Goal: Task Accomplishment & Management: Use online tool/utility

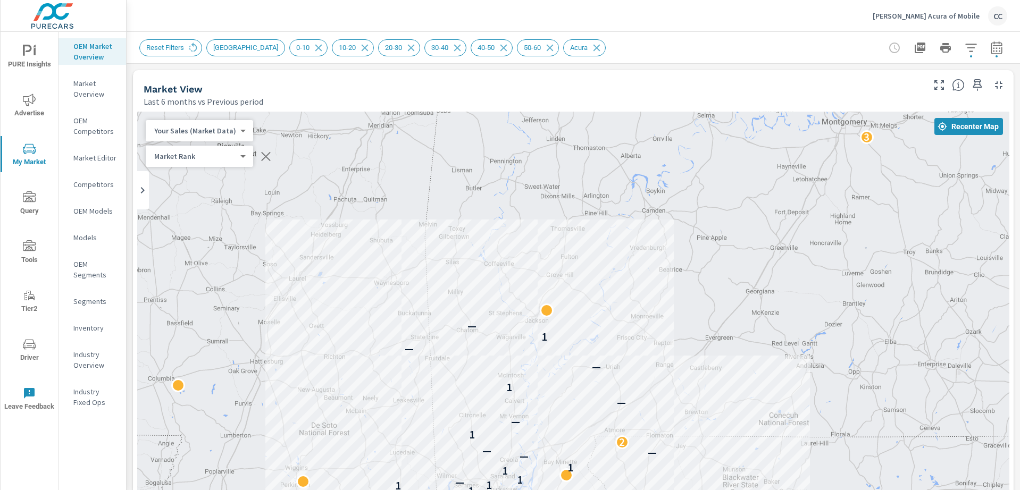
scroll to position [1494, 0]
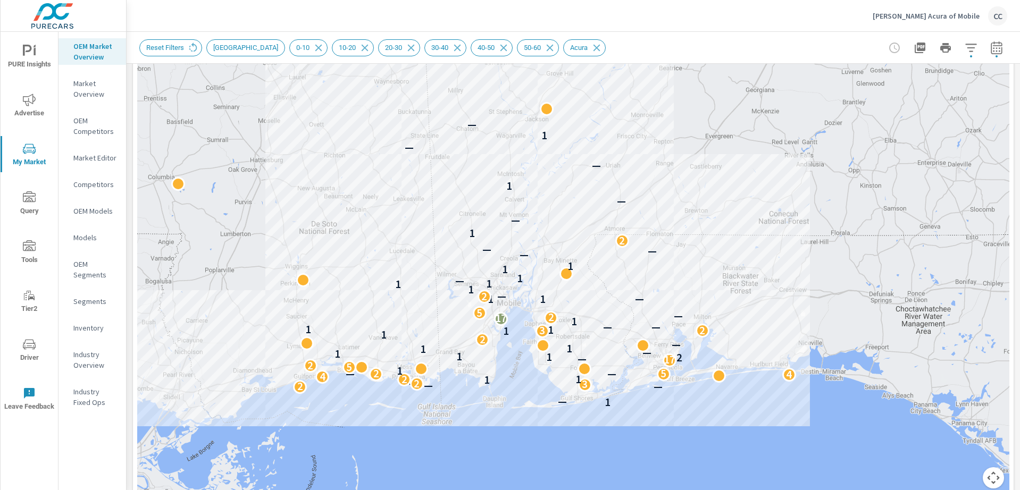
click at [897, 19] on p "Joe Bullard Acura of Mobile" at bounding box center [926, 16] width 107 height 10
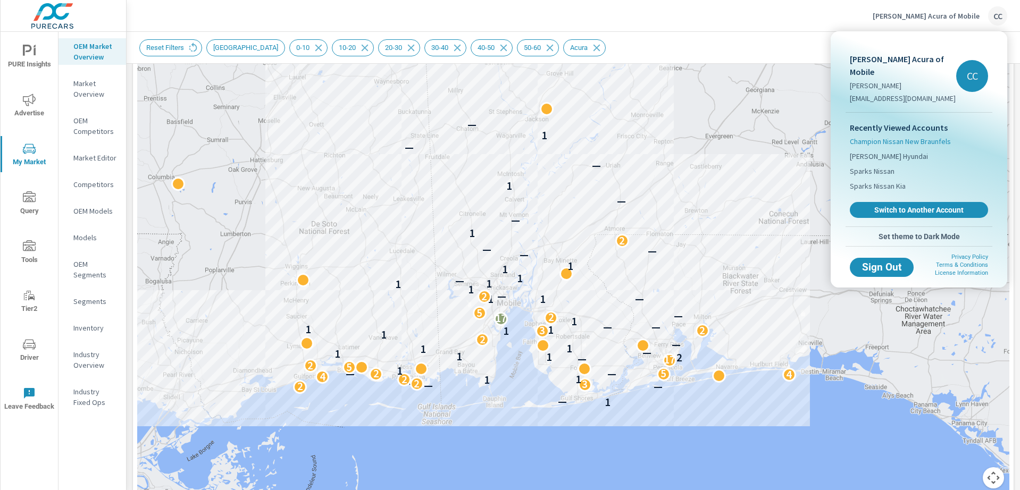
click at [905, 136] on span "Champion Nissan New Braunfels" at bounding box center [900, 141] width 101 height 11
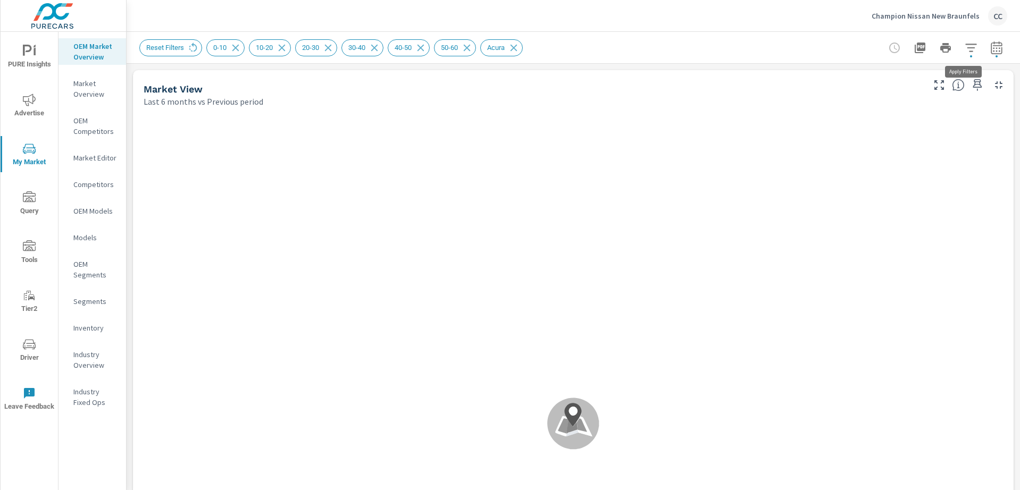
click at [965, 47] on icon "button" at bounding box center [970, 48] width 11 height 8
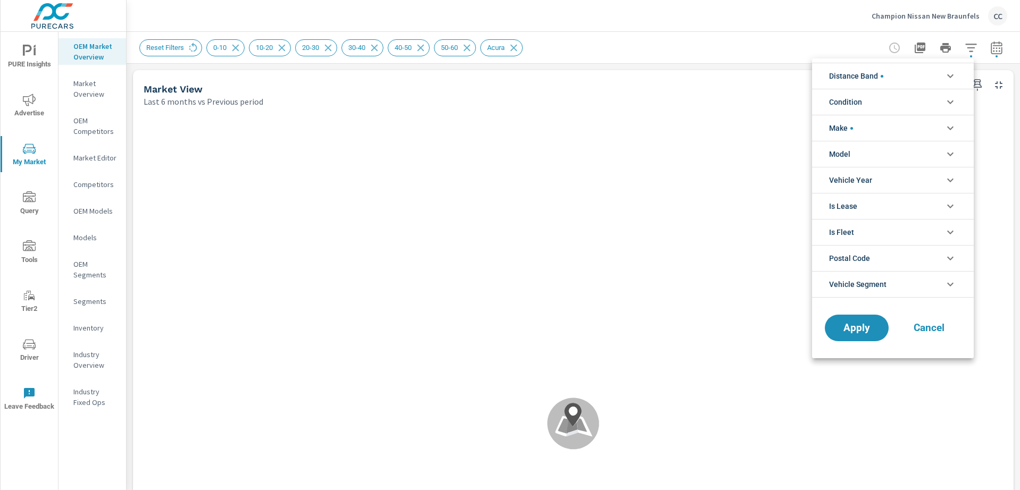
scroll to position [84, 0]
click at [192, 43] on div at bounding box center [510, 245] width 1020 height 490
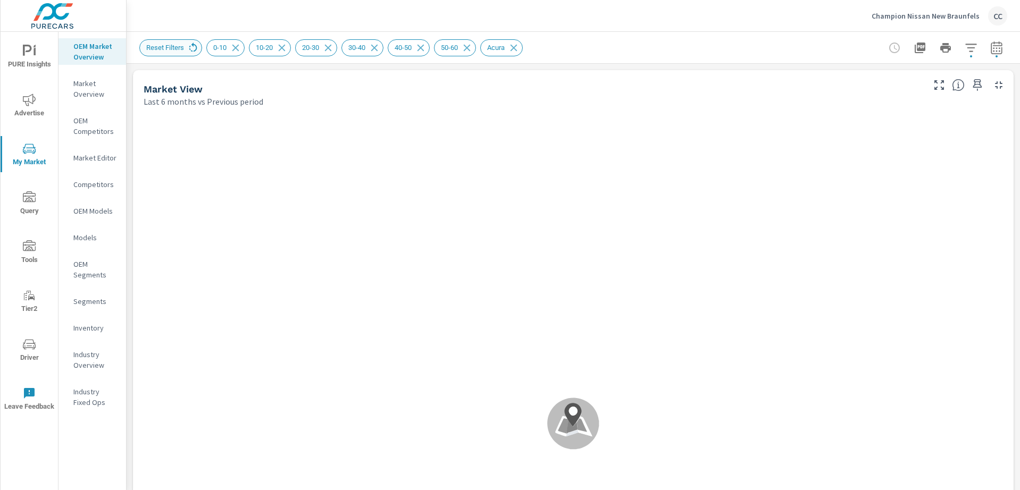
click at [194, 47] on icon at bounding box center [193, 48] width 12 height 12
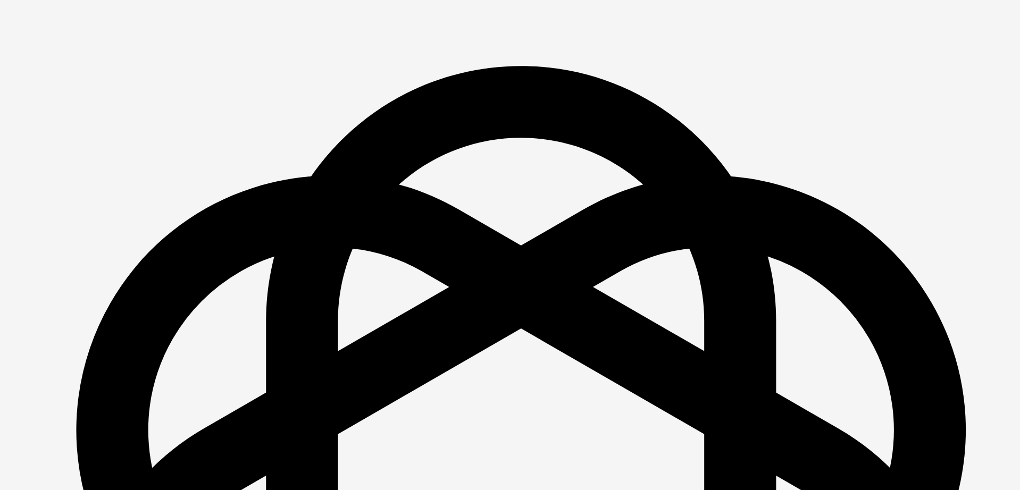
scroll to position [1494, 0]
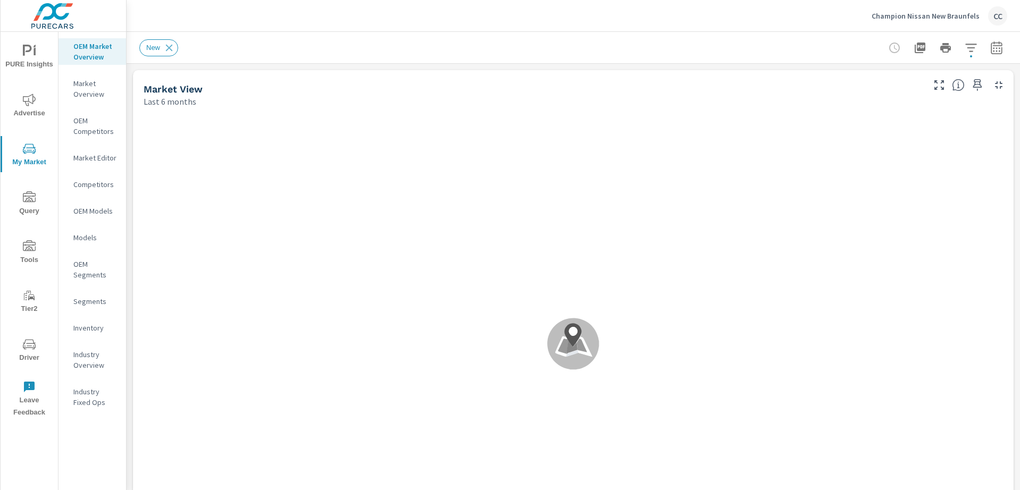
scroll to position [40, 0]
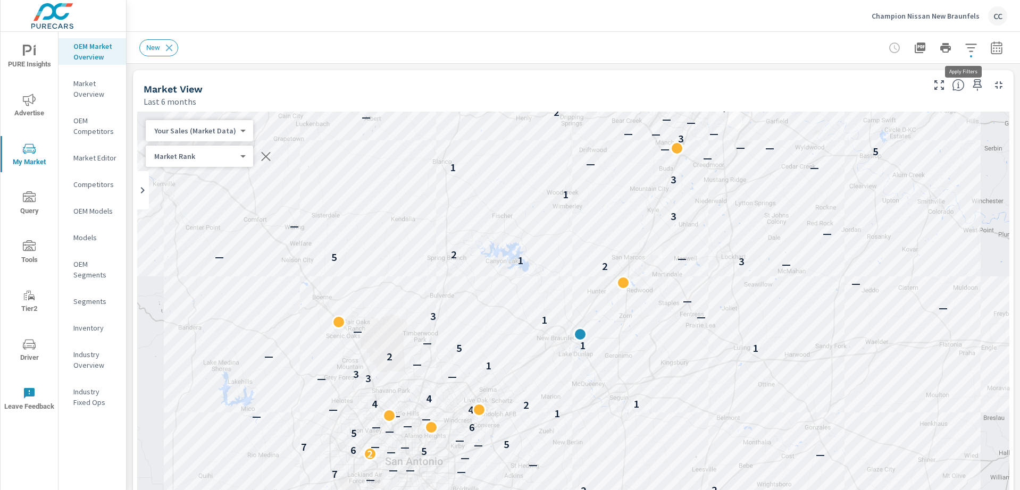
click at [964, 45] on icon "button" at bounding box center [970, 47] width 13 height 13
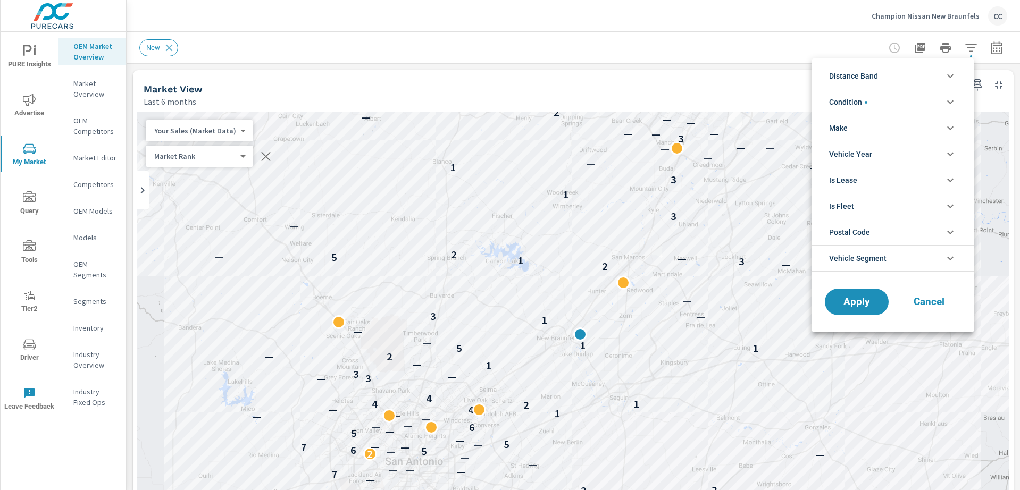
click at [887, 73] on li "Distance Band" at bounding box center [893, 76] width 162 height 26
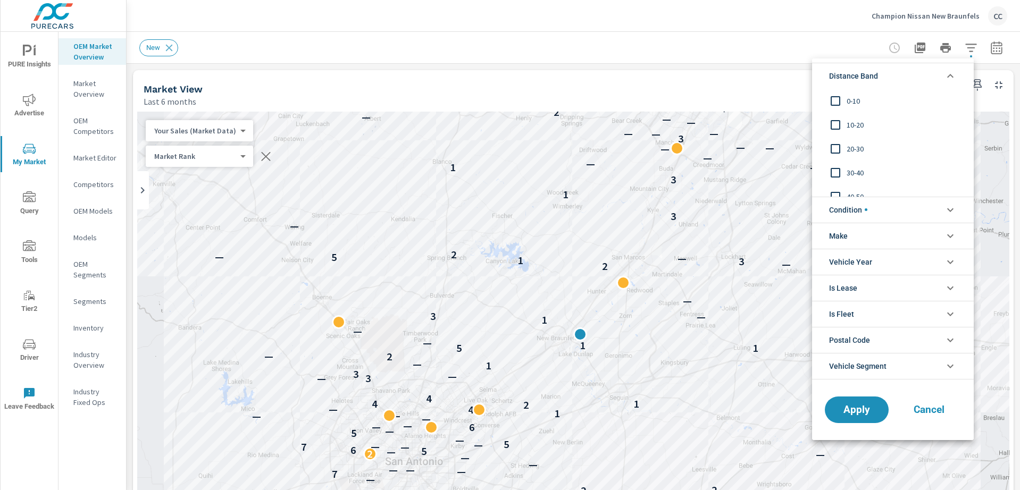
click at [862, 101] on span "0-10" at bounding box center [904, 101] width 116 height 13
click at [858, 121] on span "10-20" at bounding box center [904, 125] width 116 height 13
click at [855, 147] on span "20-30" at bounding box center [904, 148] width 116 height 13
click at [859, 215] on span "Condition" at bounding box center [848, 210] width 38 height 26
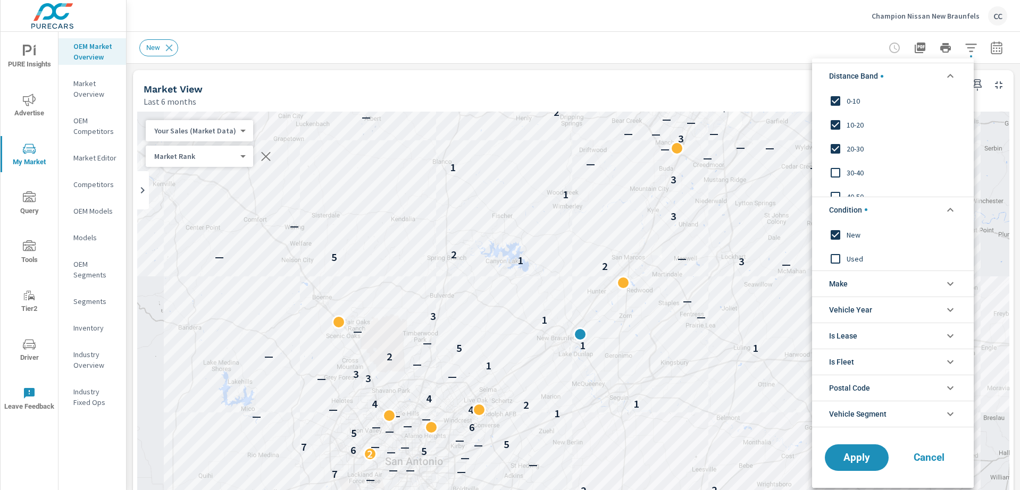
click at [847, 284] on span "Make" at bounding box center [838, 284] width 19 height 26
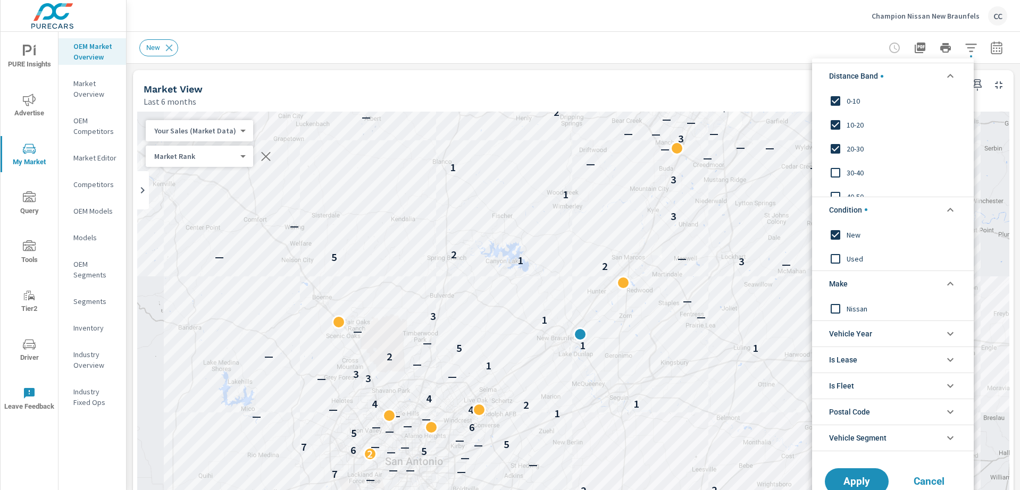
click at [845, 311] on input "filter options" at bounding box center [835, 308] width 22 height 22
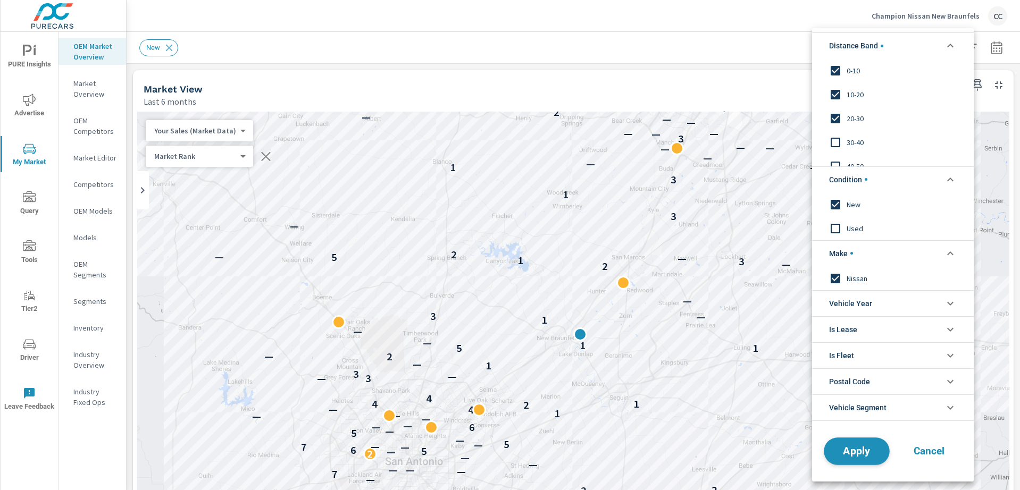
click at [868, 454] on span "Apply" at bounding box center [857, 451] width 44 height 10
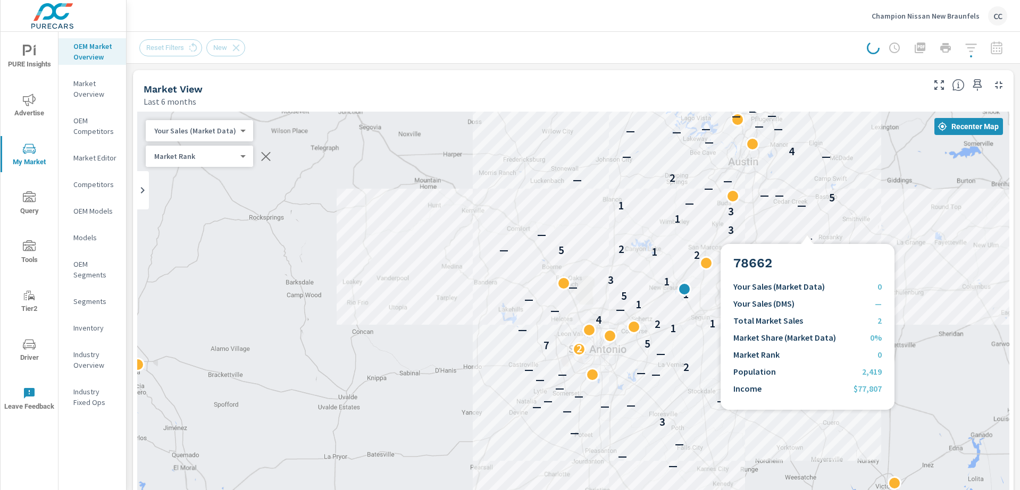
click at [807, 232] on p "—" at bounding box center [807, 238] width 9 height 13
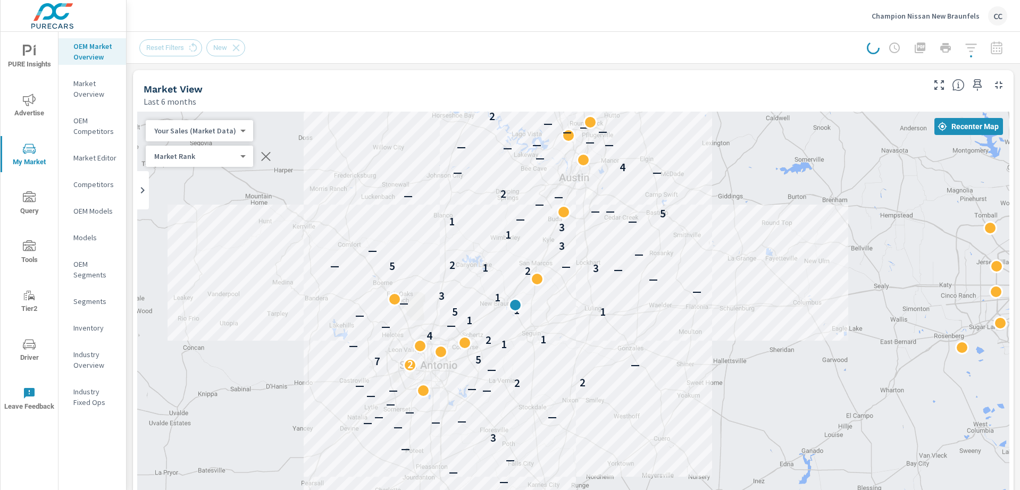
drag, startPoint x: 892, startPoint y: 229, endPoint x: 724, endPoint y: 248, distance: 168.6
click at [724, 247] on div "— — — — 3 — — — — — — — — — — — — — 2 2 — — 2 7 5 — 1 4 2 1 4 — — 1 — 5 1 1 — 1…" at bounding box center [573, 328] width 872 height 432
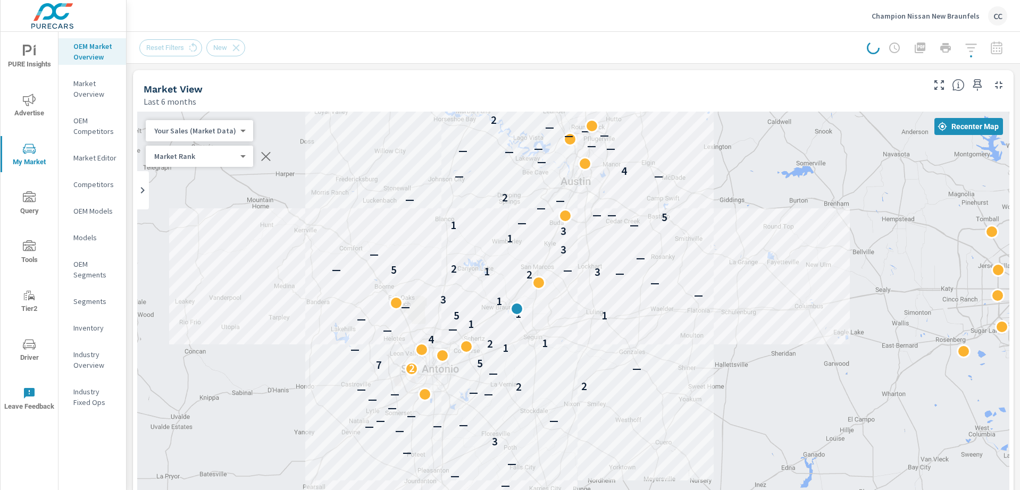
click at [724, 248] on div "— — — — 3 — — — — — — — — — — — — — 2 2 — — 2 7 5 — 1 4 2 1 4 — — 1 — 5 1 1 — 1…" at bounding box center [573, 328] width 872 height 432
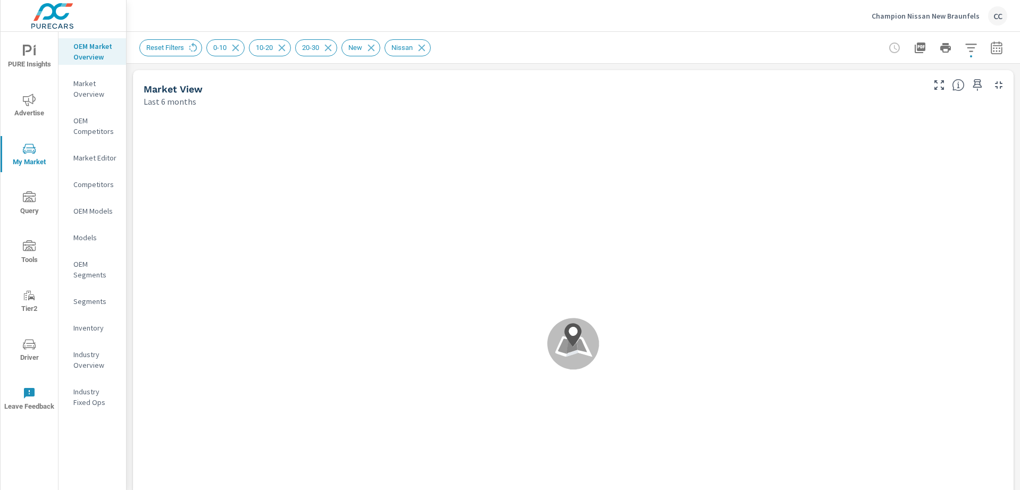
scroll to position [40, 0]
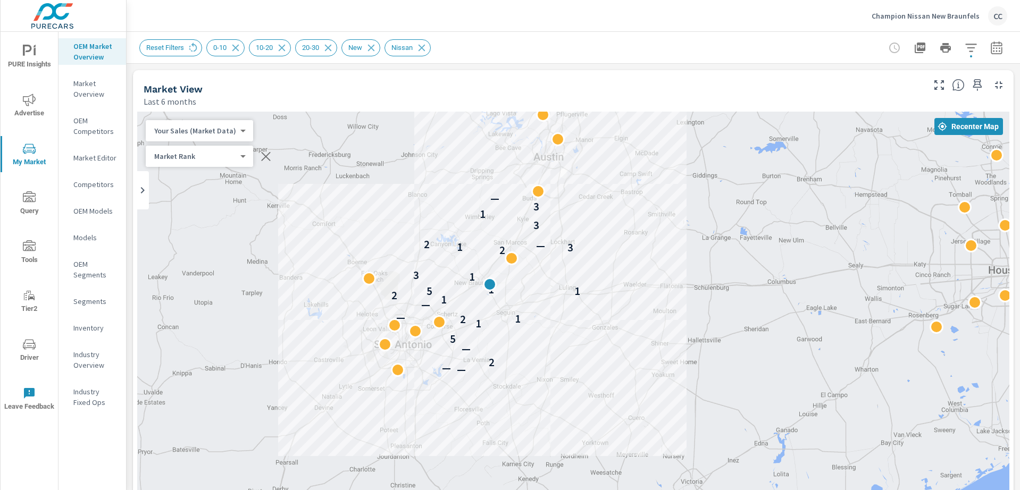
drag, startPoint x: 828, startPoint y: 281, endPoint x: 635, endPoint y: 259, distance: 194.2
click at [635, 259] on div "— — 2 — 5 1 2 1 — — 1 2 5 1 1 1 3 2 3 1 — 2 3 1 3 —" at bounding box center [573, 328] width 872 height 432
